Goal: Find specific page/section: Find specific page/section

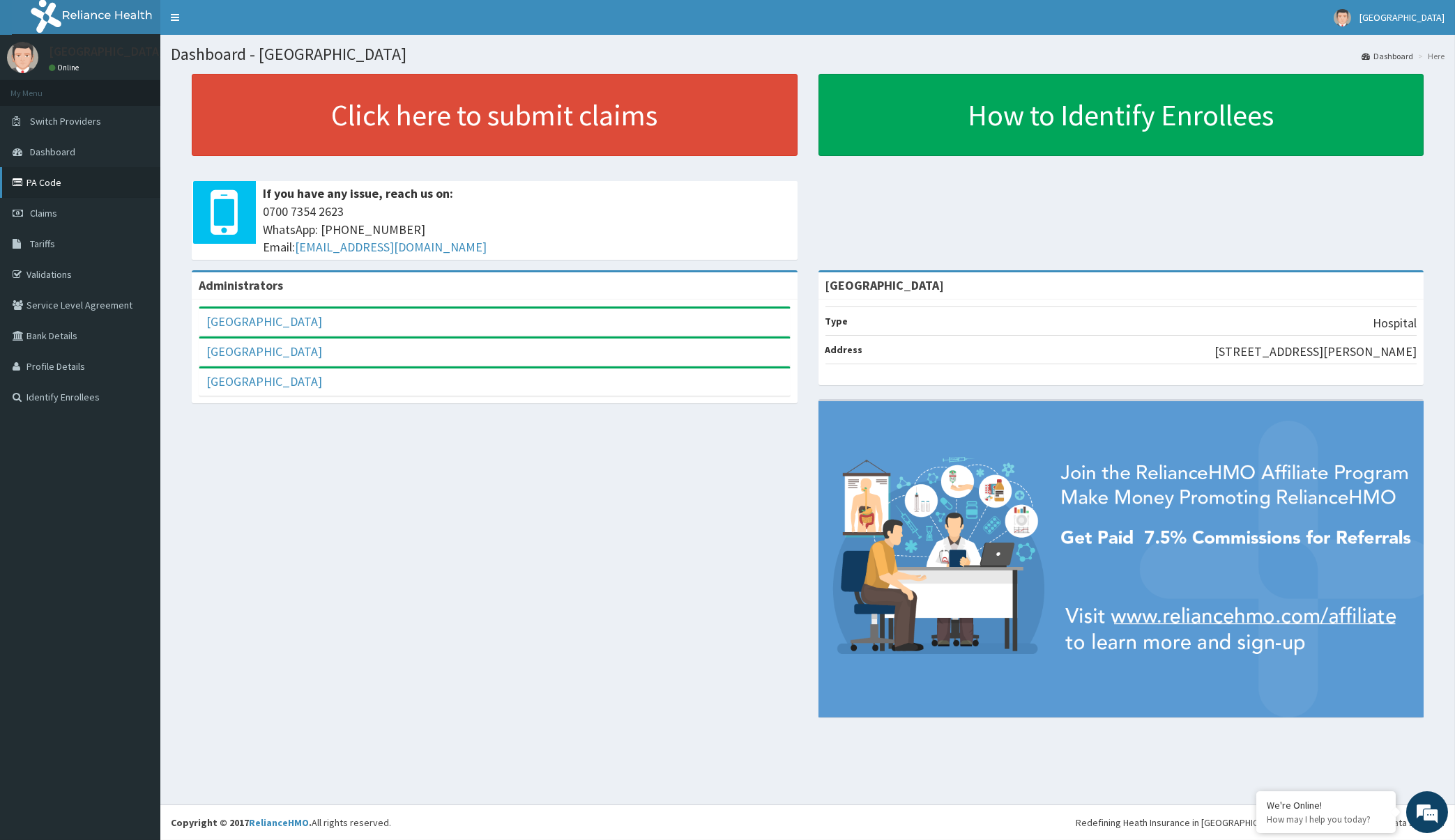
click at [98, 187] on link "PA Code" at bounding box center [80, 182] width 160 height 31
click at [174, 18] on link "Toggle navigation" at bounding box center [175, 17] width 29 height 35
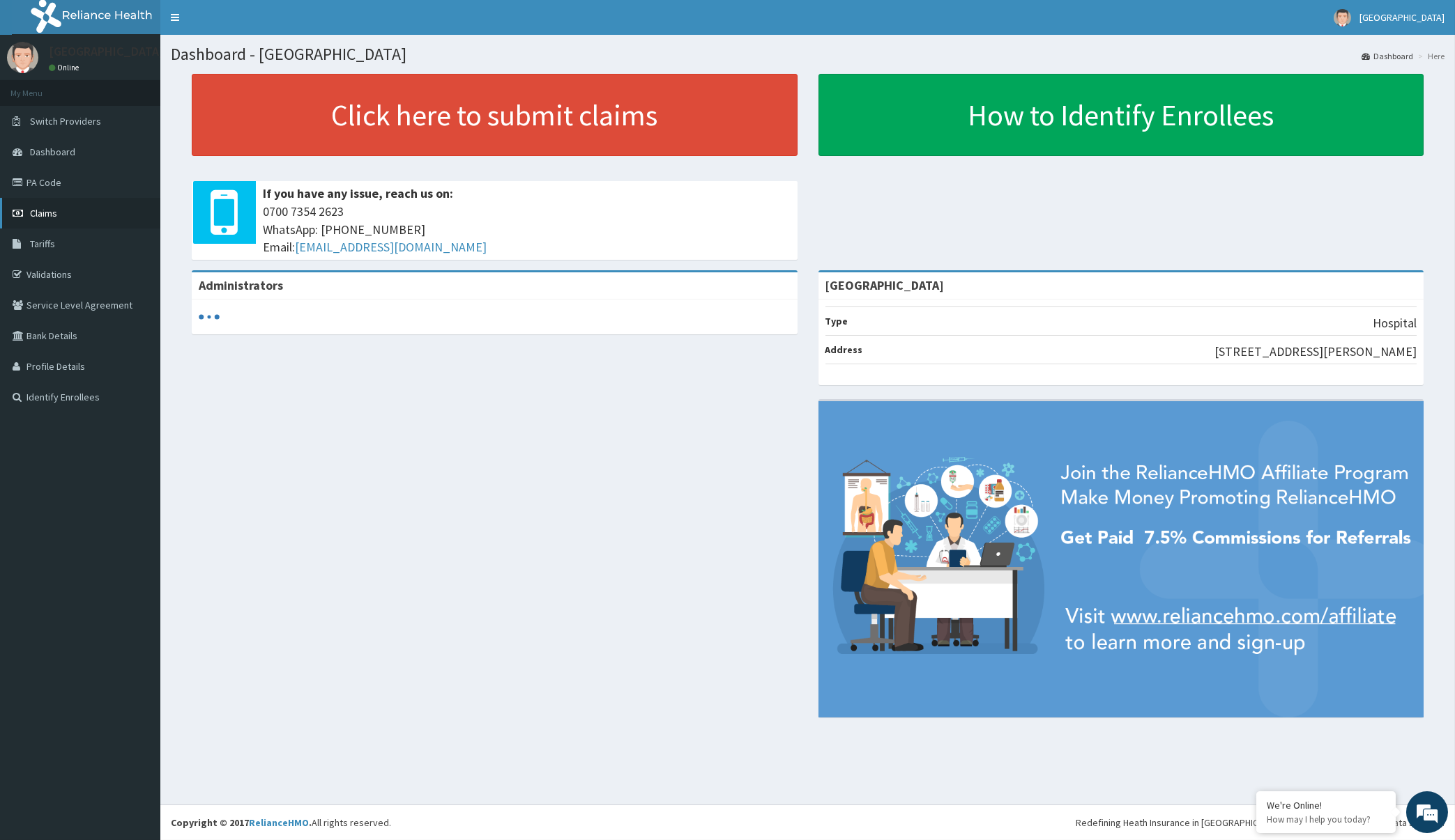
click at [80, 206] on link "Claims" at bounding box center [80, 213] width 160 height 31
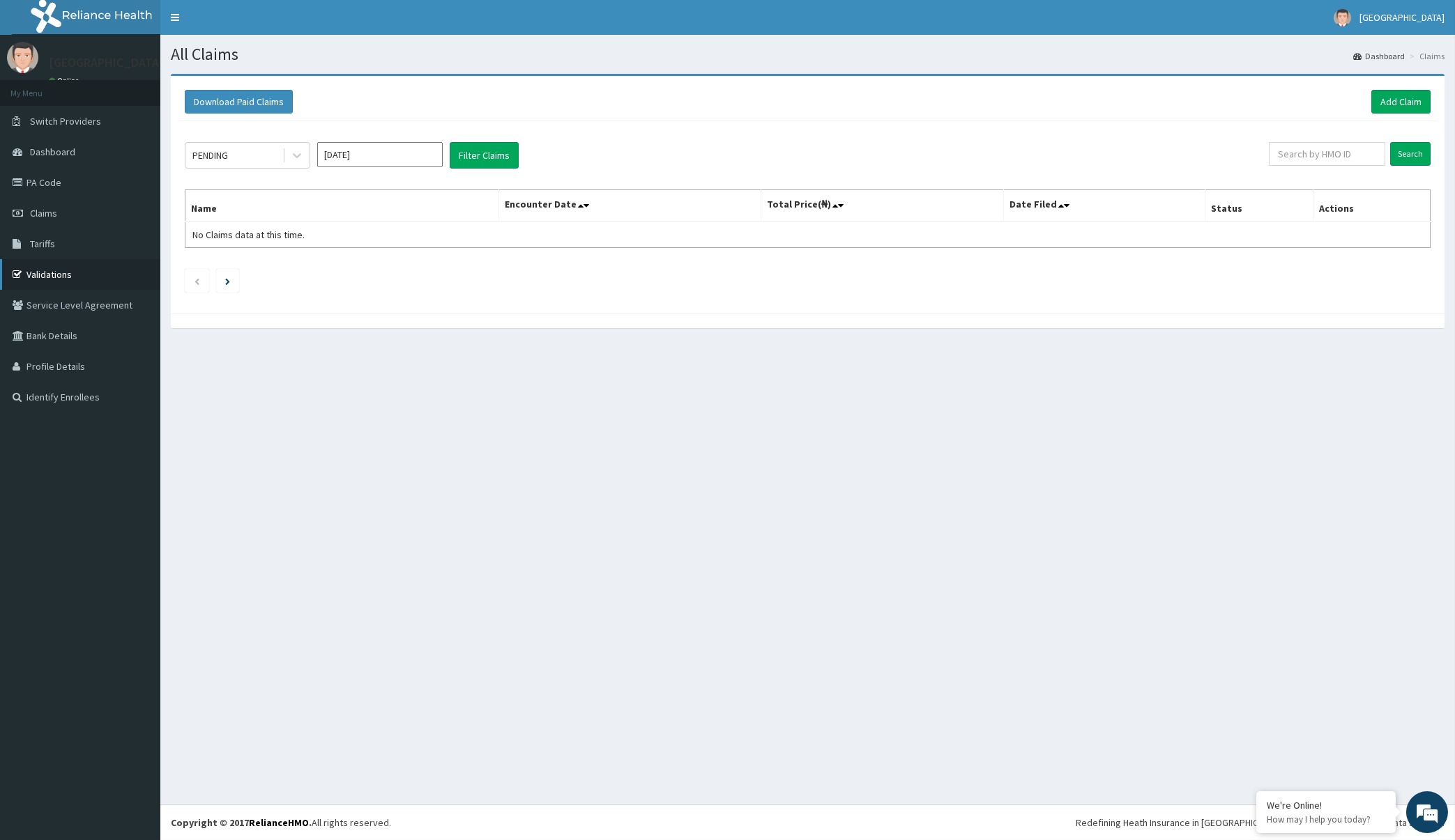
click at [76, 279] on link "Validations" at bounding box center [80, 275] width 160 height 31
